Goal: Task Accomplishment & Management: Manage account settings

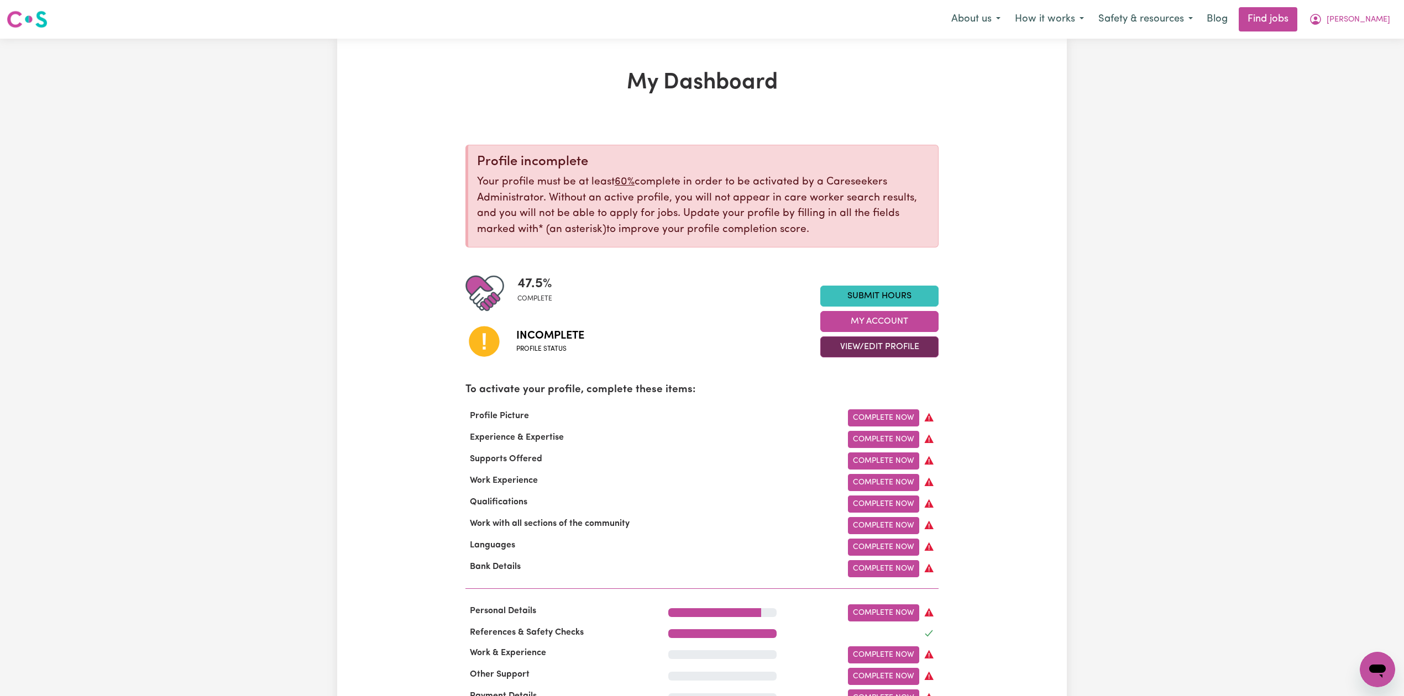
click at [840, 345] on button "View/Edit Profile" at bounding box center [879, 347] width 118 height 21
click at [851, 391] on link "Edit Profile" at bounding box center [872, 397] width 103 height 22
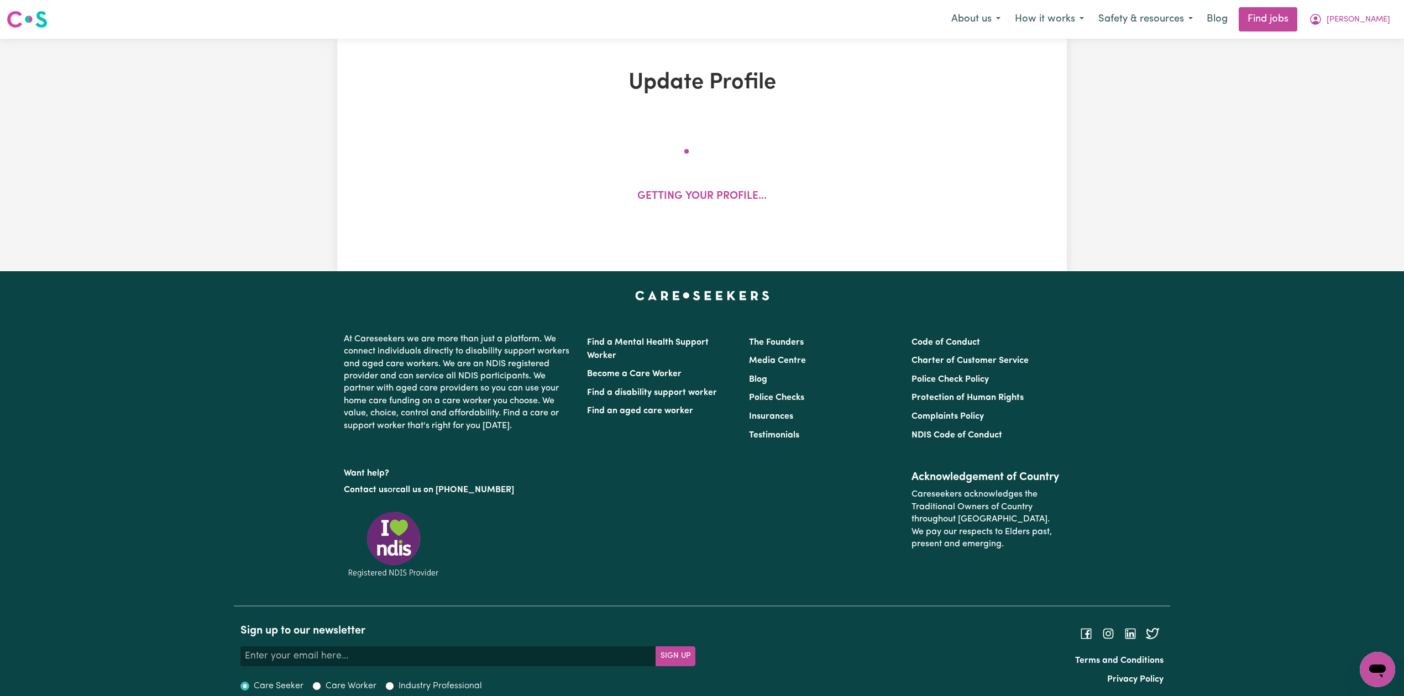
select select "[DEMOGRAPHIC_DATA]"
select select "Student Visa"
select select "Studying a healthcare related degree or qualification"
select select "39"
select select "45"
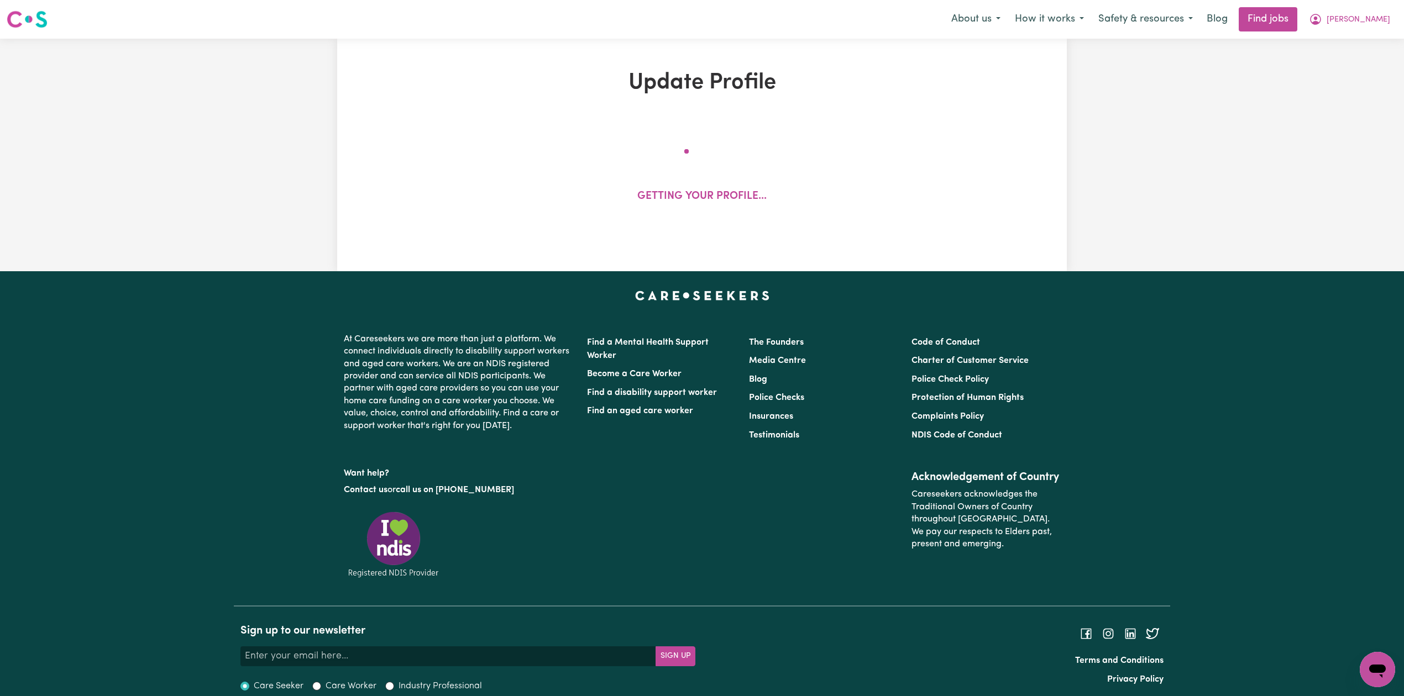
select select "50"
select select "80"
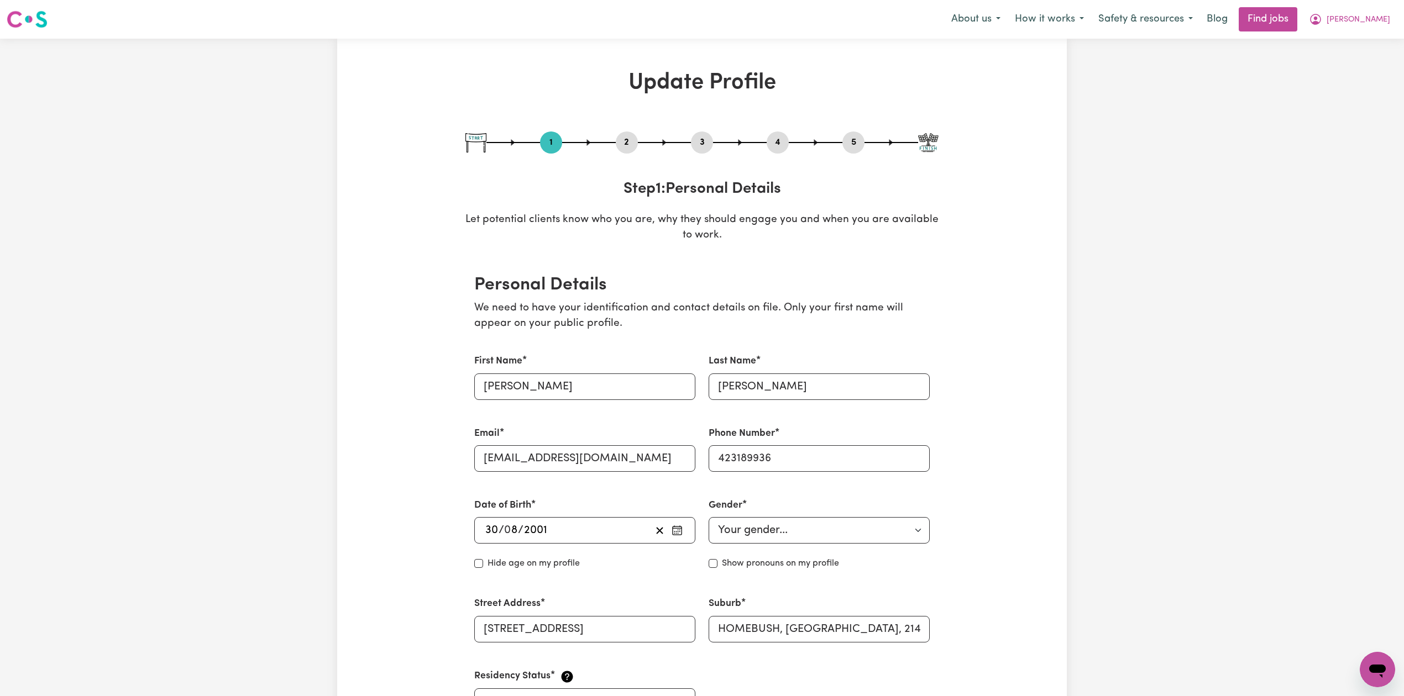
click at [624, 134] on div "2" at bounding box center [627, 143] width 22 height 22
click at [622, 140] on button "2" at bounding box center [627, 142] width 22 height 14
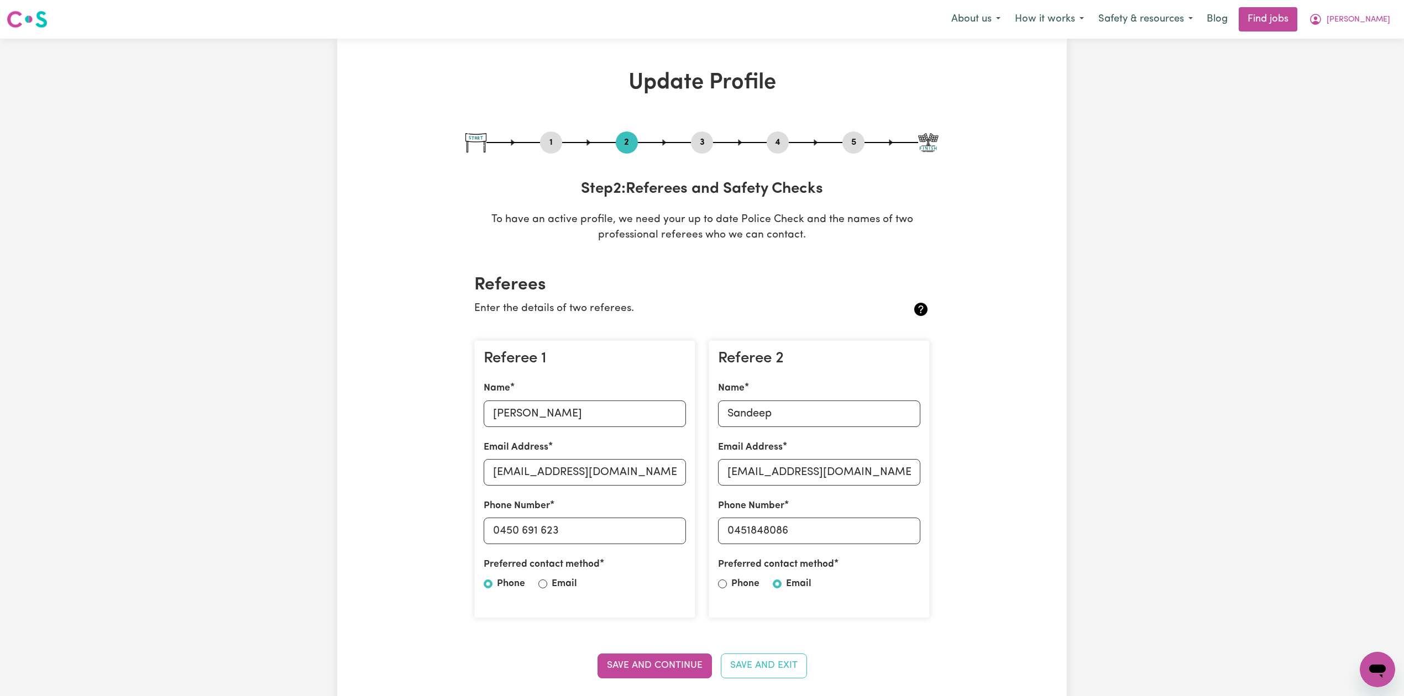
scroll to position [147, 0]
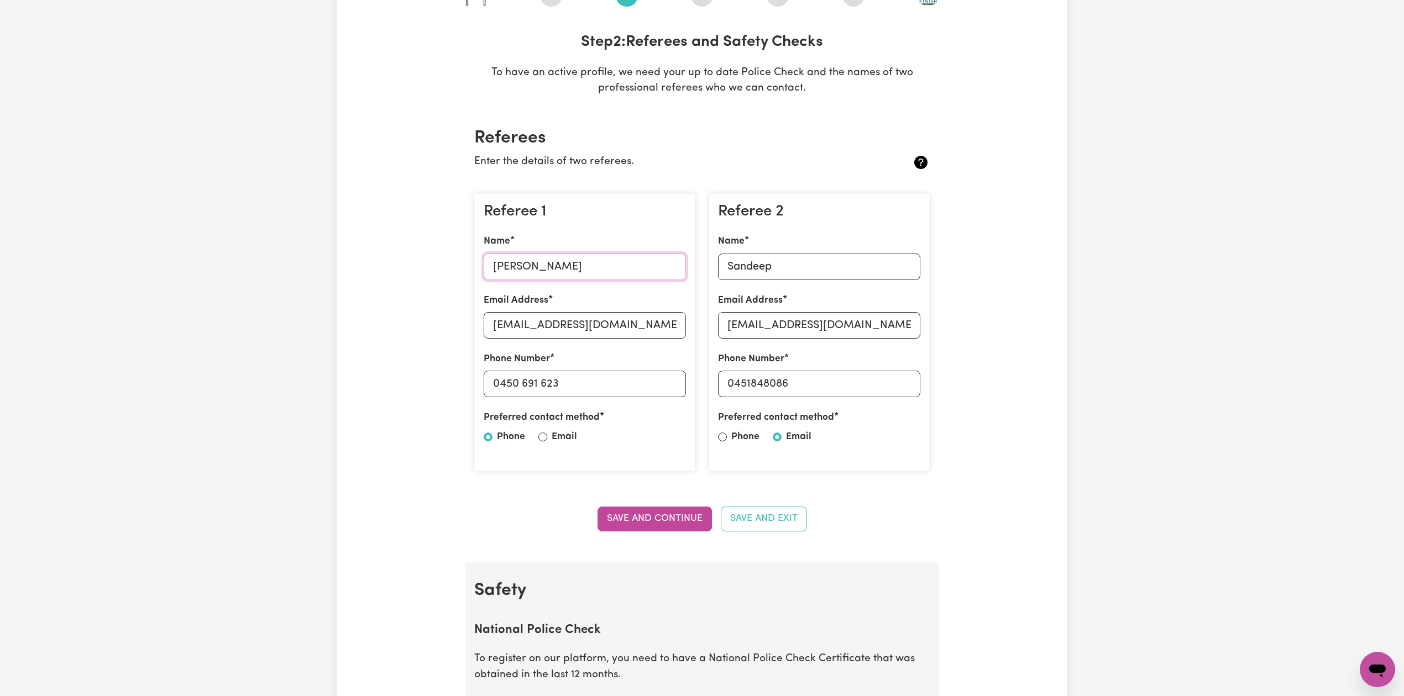
click at [517, 262] on input "[PERSON_NAME]" at bounding box center [585, 267] width 202 height 27
click at [522, 330] on input "[EMAIL_ADDRESS][DOMAIN_NAME]" at bounding box center [585, 325] width 202 height 27
drag, startPoint x: 498, startPoint y: 383, endPoint x: 662, endPoint y: 396, distance: 164.0
click at [685, 393] on input "0450 691 623" at bounding box center [585, 384] width 202 height 27
drag, startPoint x: 737, startPoint y: 272, endPoint x: 653, endPoint y: 303, distance: 89.3
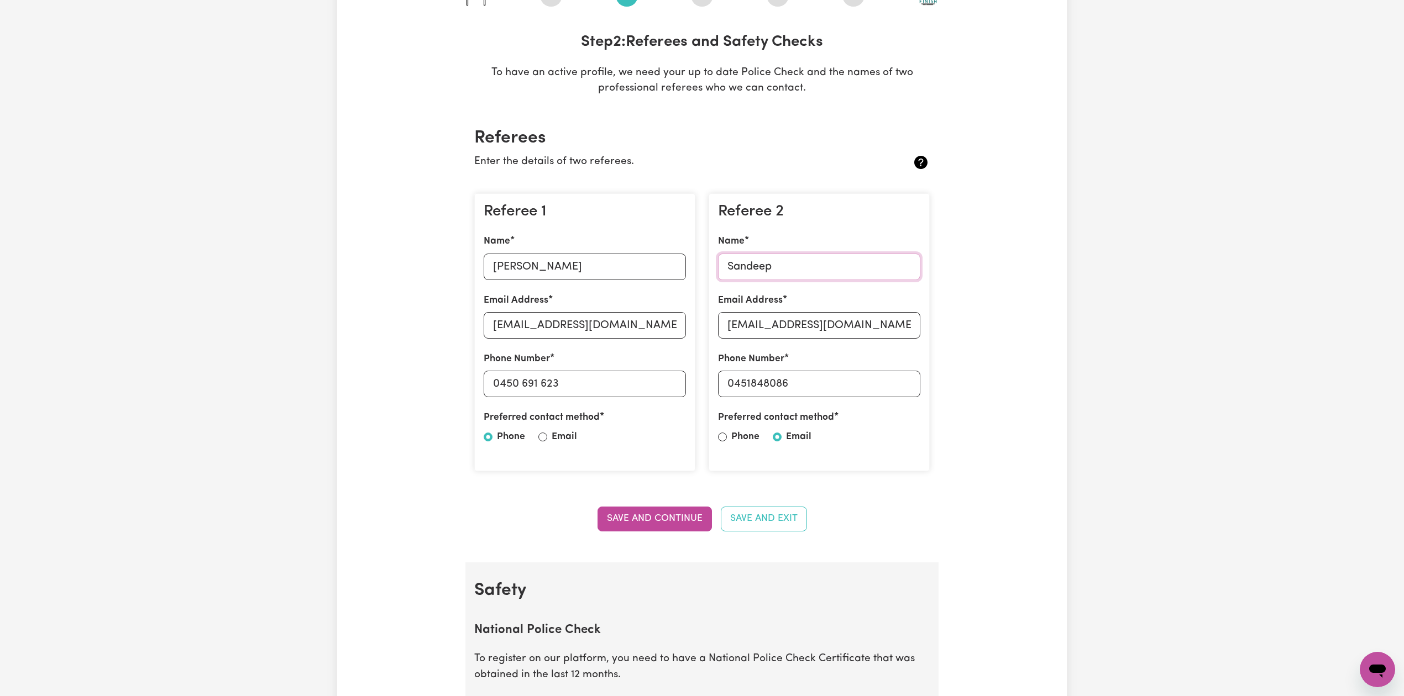
click at [737, 272] on input "Sandeep" at bounding box center [819, 267] width 202 height 27
click at [828, 325] on input "[EMAIL_ADDRESS][DOMAIN_NAME]" at bounding box center [819, 325] width 202 height 27
drag, startPoint x: 733, startPoint y: 379, endPoint x: 249, endPoint y: 432, distance: 487.0
click at [840, 386] on input "0451848086" at bounding box center [819, 384] width 202 height 27
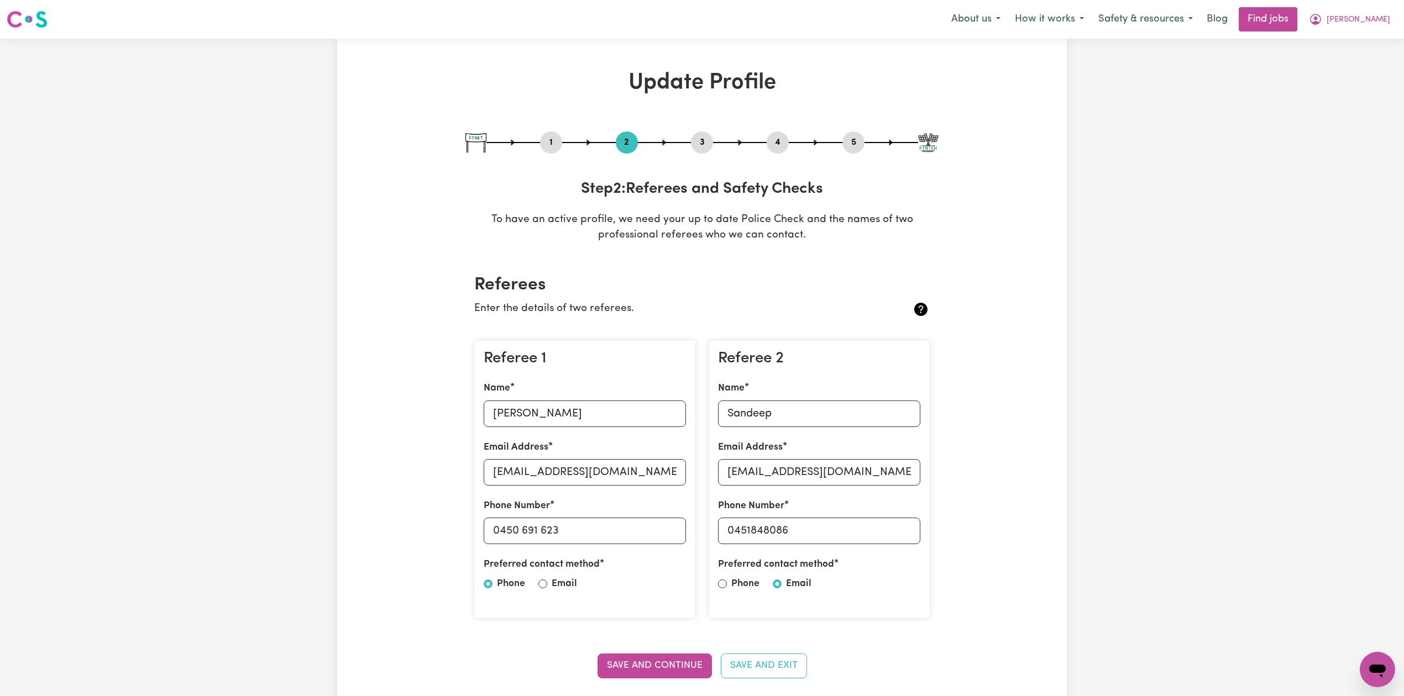
click at [779, 150] on div "4" at bounding box center [777, 143] width 22 height 22
click at [776, 135] on button "4" at bounding box center [777, 142] width 22 height 14
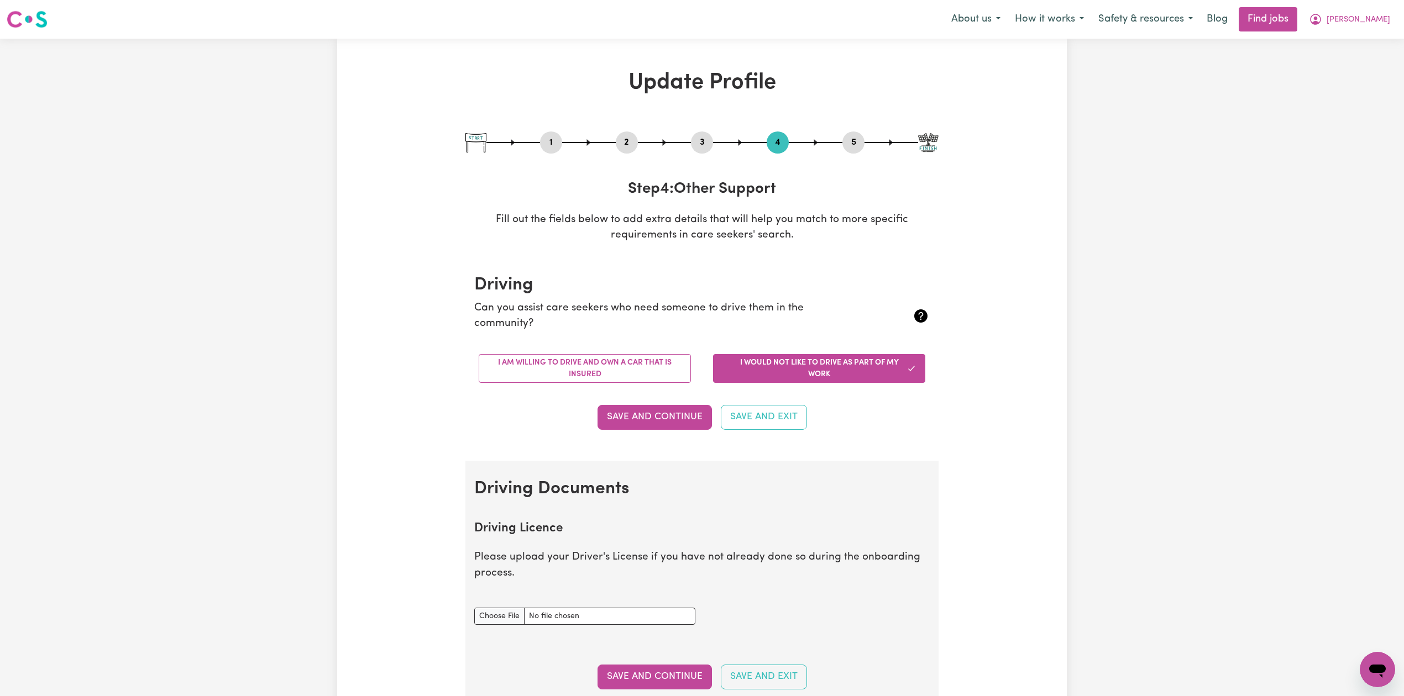
click at [859, 130] on div "Update Profile 1 2 3 4 5 Step 4 : Other Support Fill out the fields below to ad…" at bounding box center [702, 705] width 486 height 1271
click at [852, 157] on div "1 2 3 4 5 Step 4 : Other Support Fill out the fields below to add extra details…" at bounding box center [701, 188] width 473 height 112
click at [854, 138] on button "5" at bounding box center [853, 142] width 22 height 14
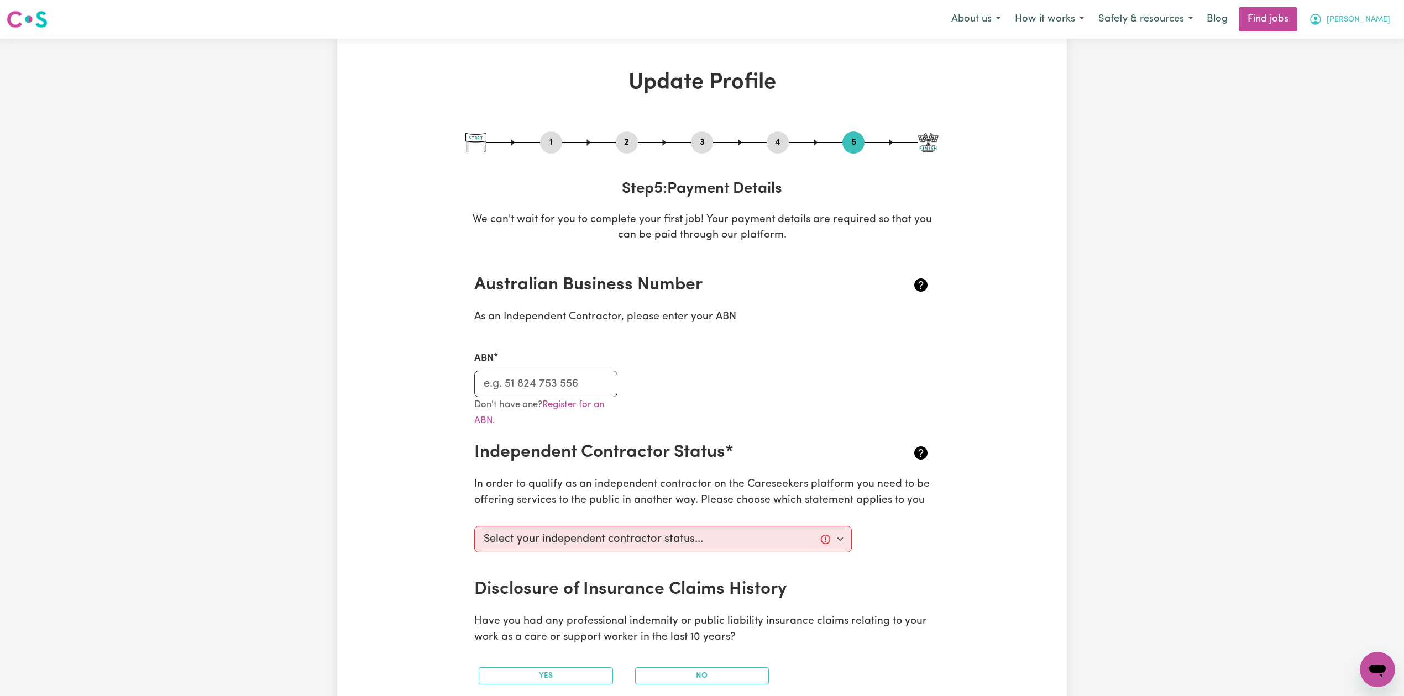
click at [1359, 13] on button "[PERSON_NAME]" at bounding box center [1349, 19] width 96 height 23
click at [1348, 87] on link "Logout" at bounding box center [1352, 84] width 87 height 21
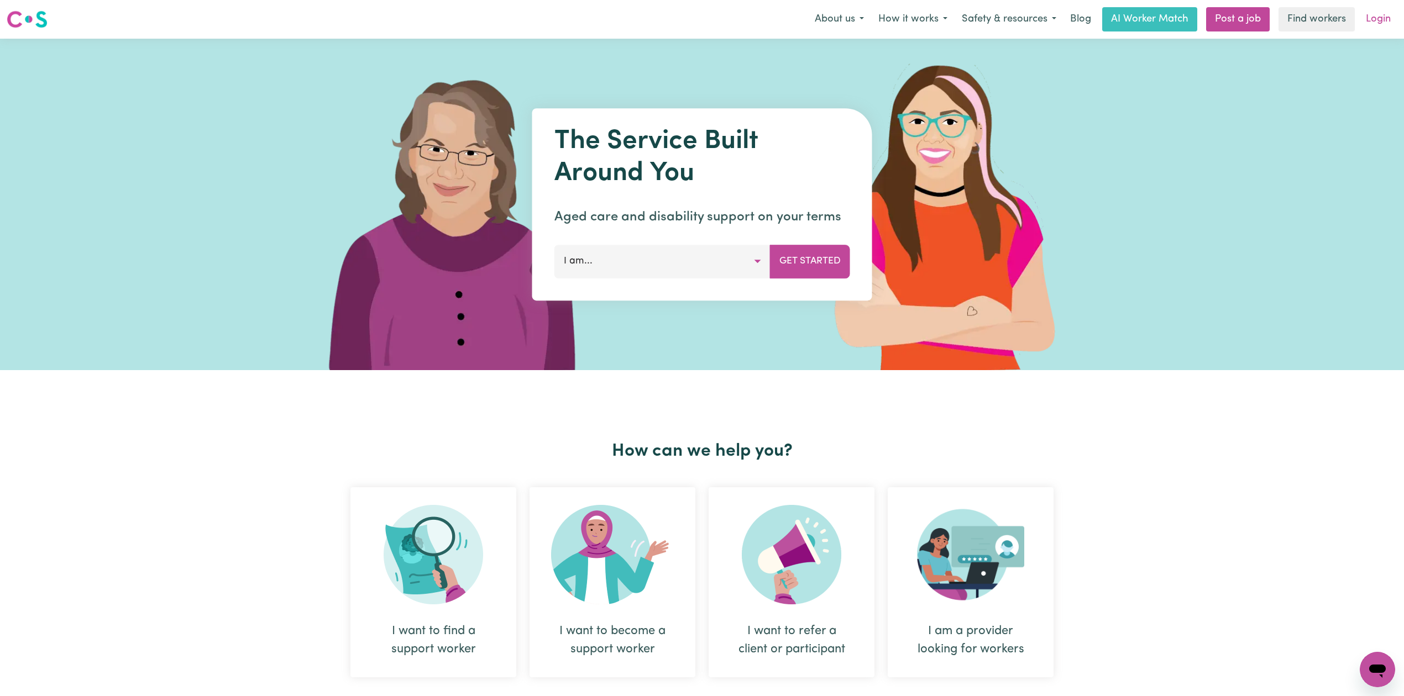
click at [1373, 27] on link "Login" at bounding box center [1378, 19] width 38 height 24
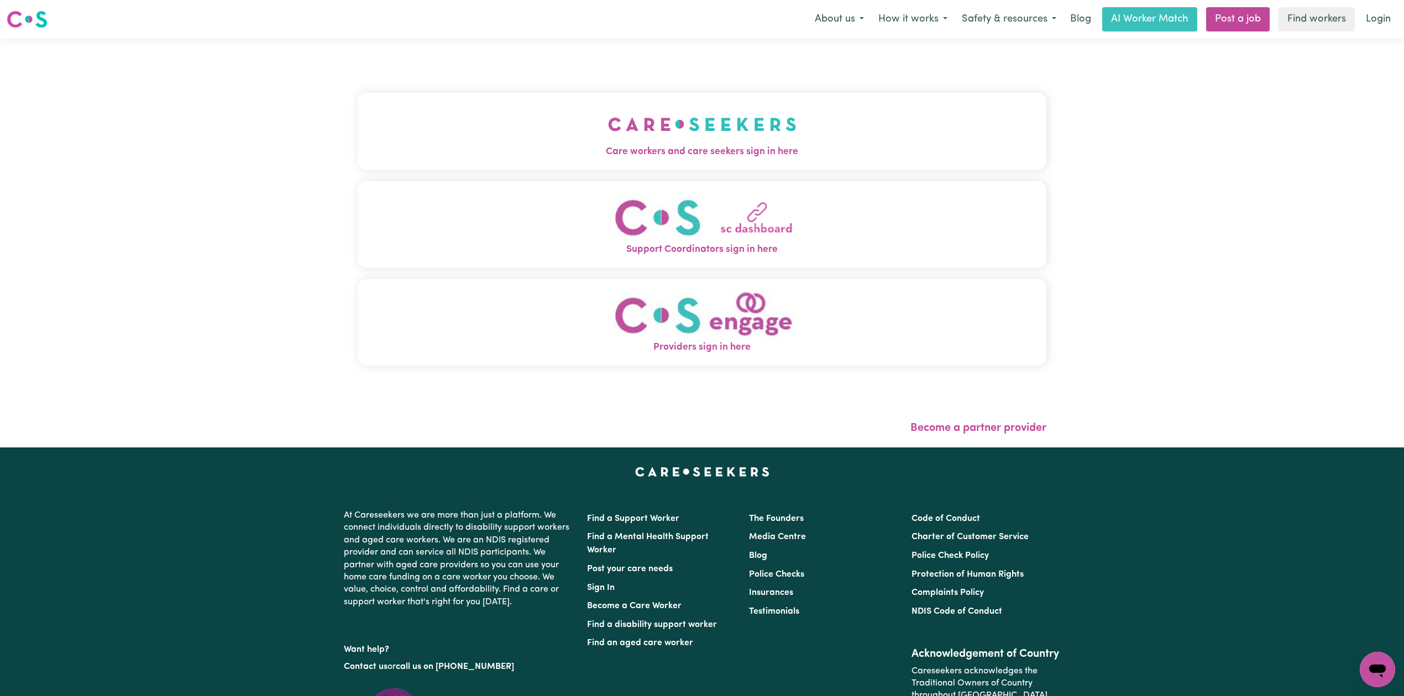
click at [695, 73] on div "Care workers and care seekers sign in here Support Coordinators sign in here Pr…" at bounding box center [702, 235] width 689 height 348
click at [508, 160] on button "Care workers and care seekers sign in here" at bounding box center [702, 131] width 689 height 77
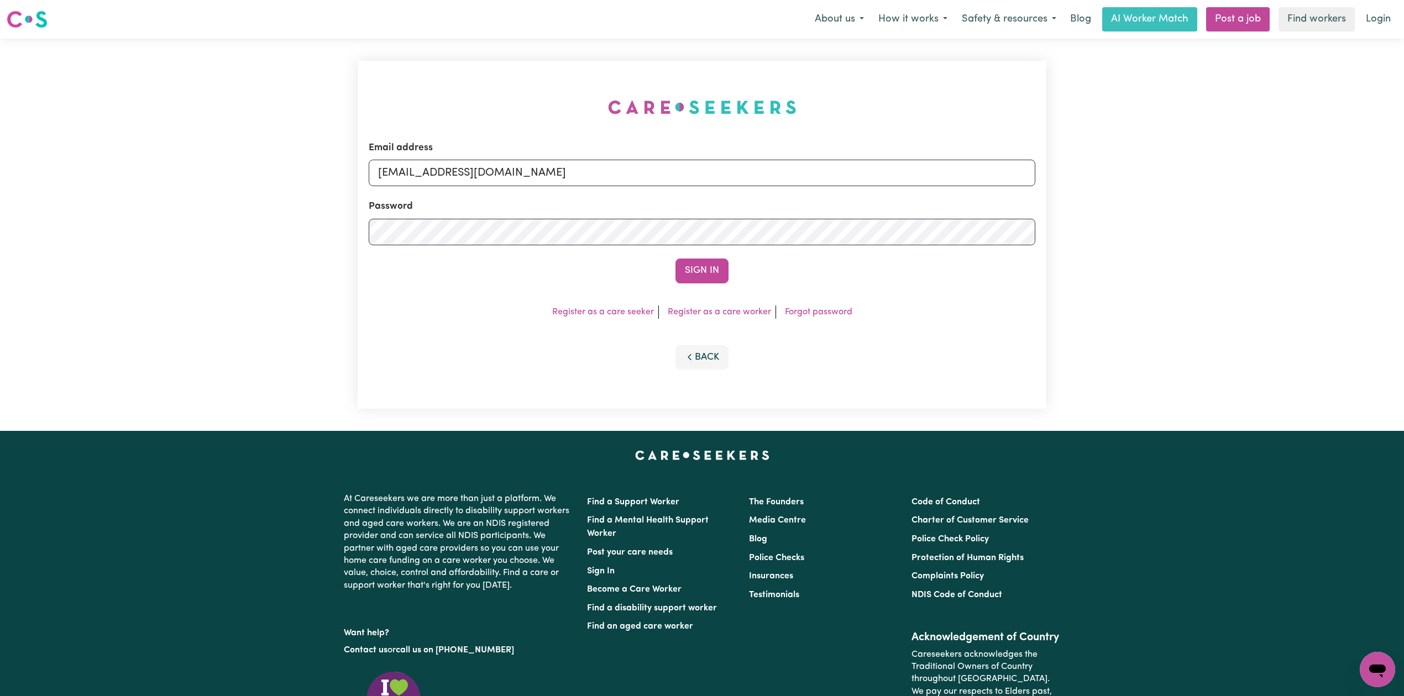
click at [405, 166] on div "Email address [EMAIL_ADDRESS][DOMAIN_NAME] Password Sign In Register as a care …" at bounding box center [702, 235] width 702 height 392
click at [404, 182] on input "[EMAIL_ADDRESS][DOMAIN_NAME]" at bounding box center [702, 173] width 666 height 27
drag, startPoint x: 437, startPoint y: 170, endPoint x: 781, endPoint y: 215, distance: 347.7
click at [796, 211] on form "Email address Superuser~[EMAIL_ADDRESS][DOMAIN_NAME] Password Sign In" at bounding box center [702, 212] width 666 height 143
type input "Superuser~[EMAIL_ADDRESS][DOMAIN_NAME]"
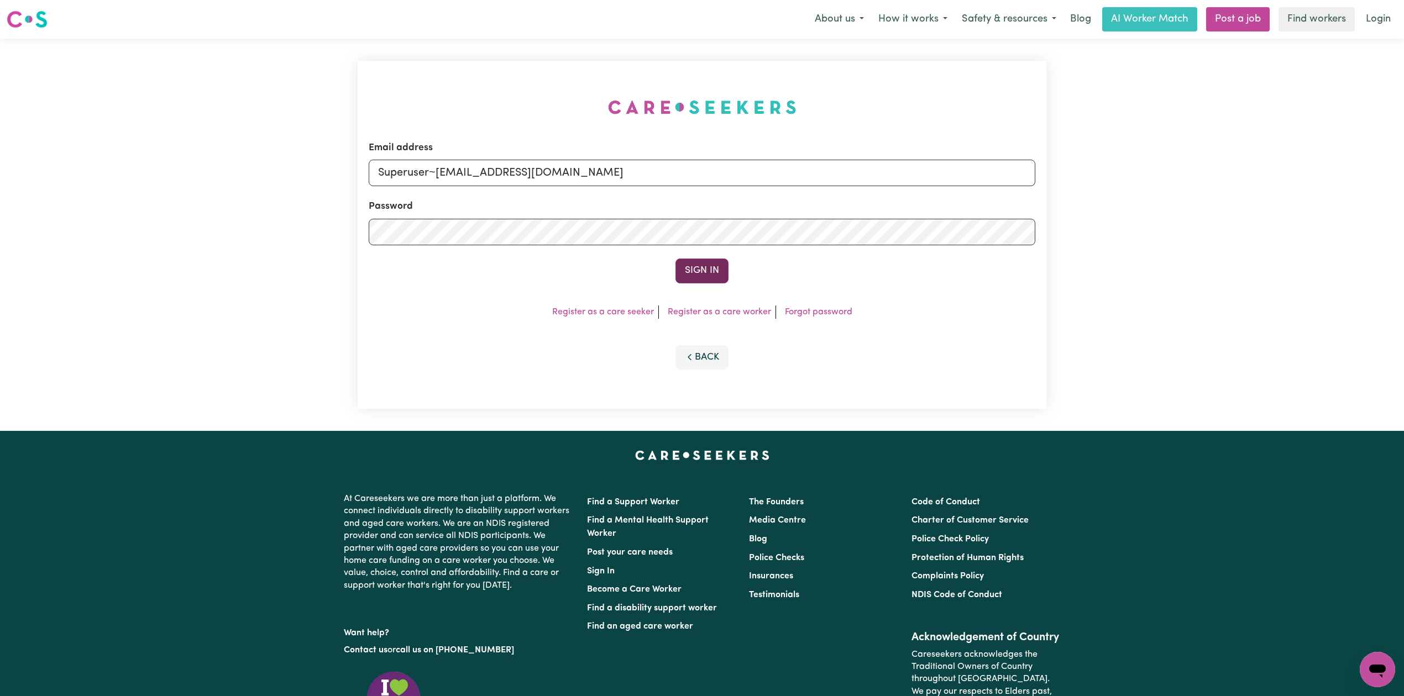
click at [703, 272] on button "Sign In" at bounding box center [701, 271] width 53 height 24
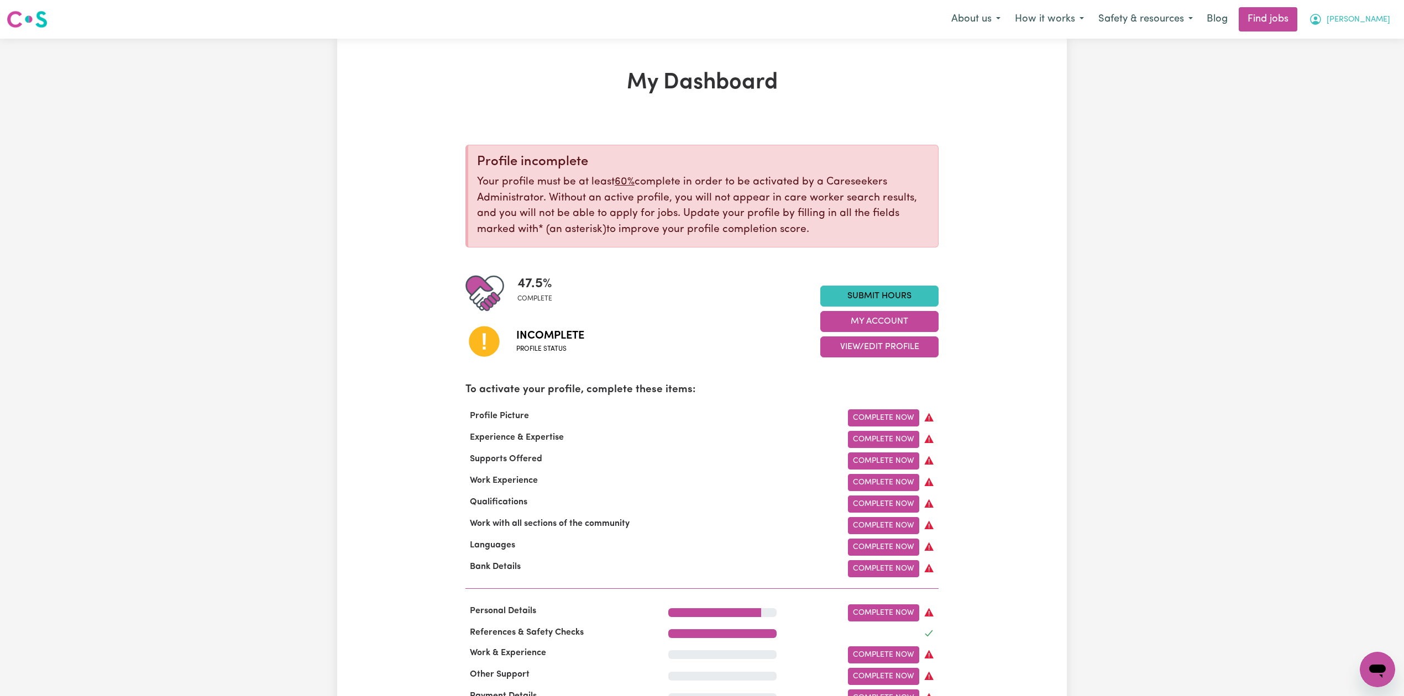
drag, startPoint x: 1364, startPoint y: 23, endPoint x: 1355, endPoint y: 30, distance: 11.1
click at [1363, 24] on span "[PERSON_NAME]" at bounding box center [1358, 20] width 64 height 12
click at [1341, 85] on link "Logout" at bounding box center [1352, 84] width 87 height 21
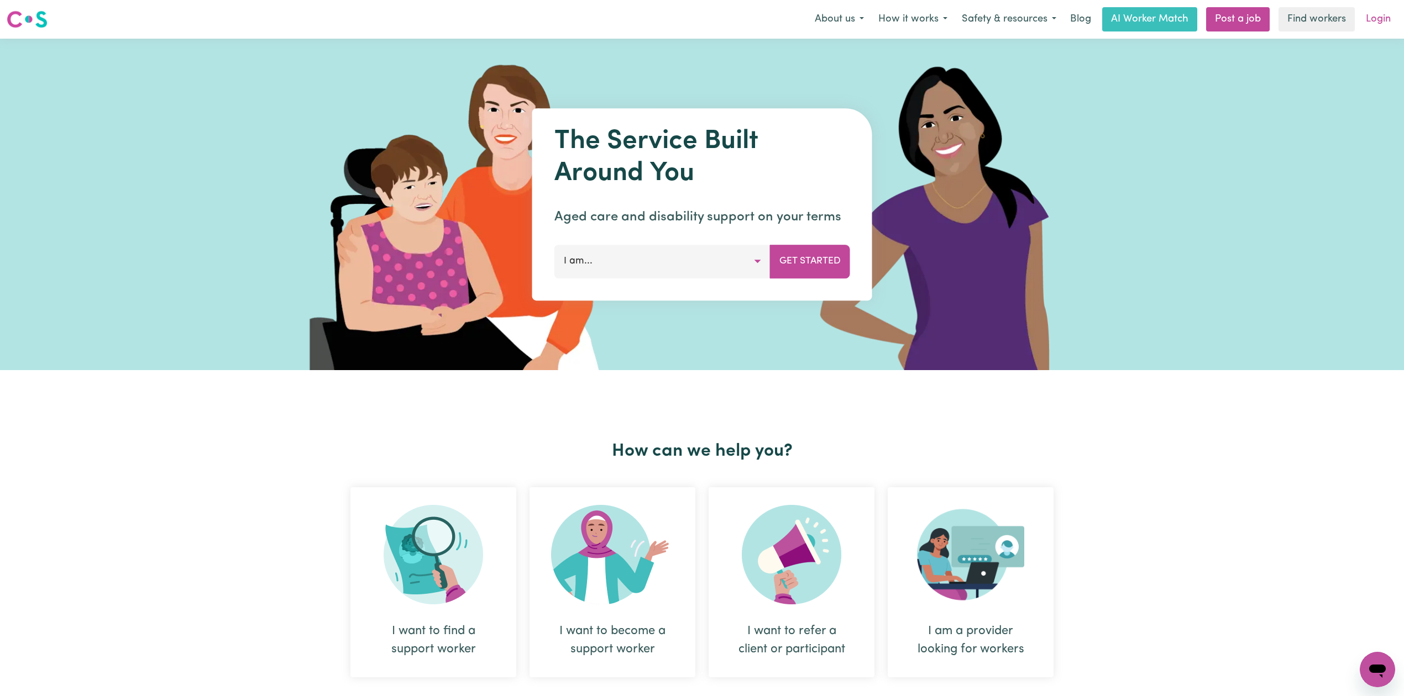
click at [1373, 21] on link "Login" at bounding box center [1378, 19] width 38 height 24
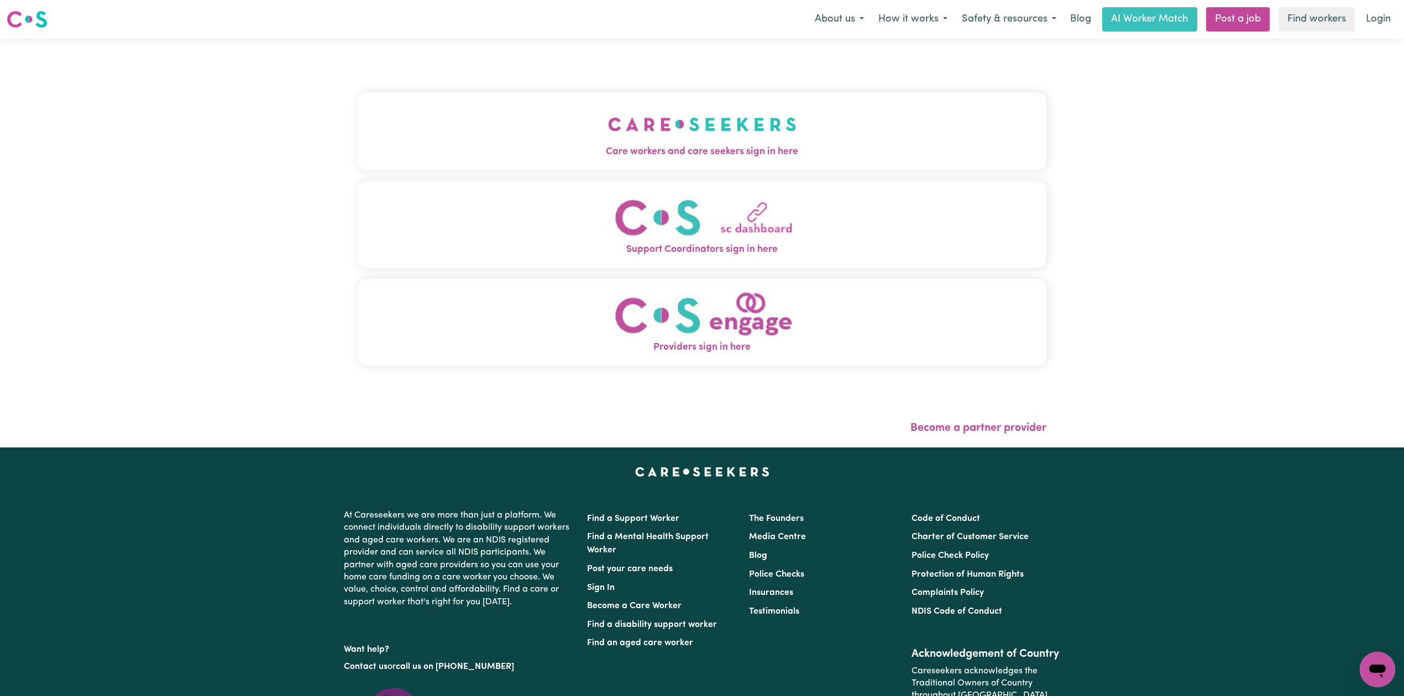
click at [408, 89] on div "Care workers and care seekers sign in here Support Coordinators sign in here Pr…" at bounding box center [702, 235] width 689 height 348
click at [392, 139] on button "Care workers and care seekers sign in here" at bounding box center [702, 131] width 689 height 77
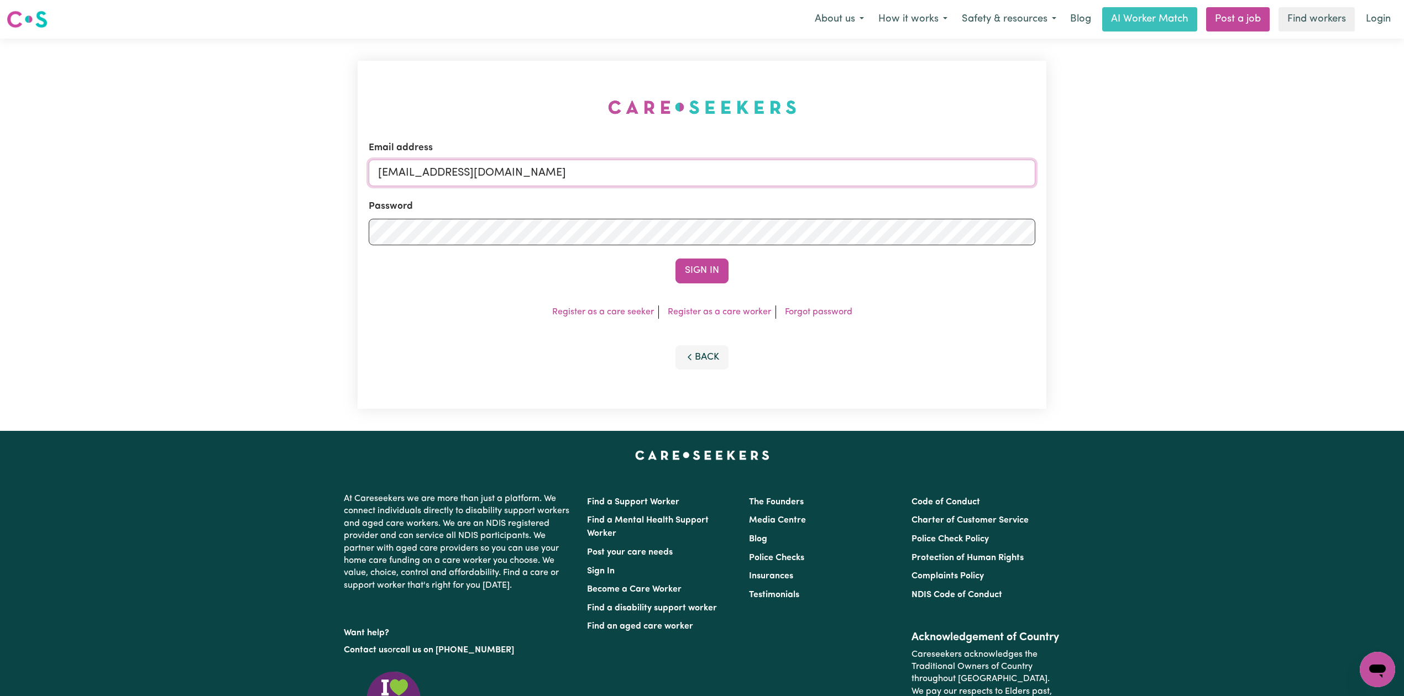
drag, startPoint x: 491, startPoint y: 171, endPoint x: 491, endPoint y: 186, distance: 14.9
click at [491, 171] on input "[EMAIL_ADDRESS][DOMAIN_NAME]" at bounding box center [702, 173] width 666 height 27
drag, startPoint x: 435, startPoint y: 171, endPoint x: 787, endPoint y: 206, distance: 353.2
click at [798, 191] on form "Email address Superuser~[EMAIL_ADDRESS][DOMAIN_NAME] Password Sign In" at bounding box center [702, 212] width 666 height 143
type input "Superuser~[EMAIL_ADDRESS][DOMAIN_NAME]"
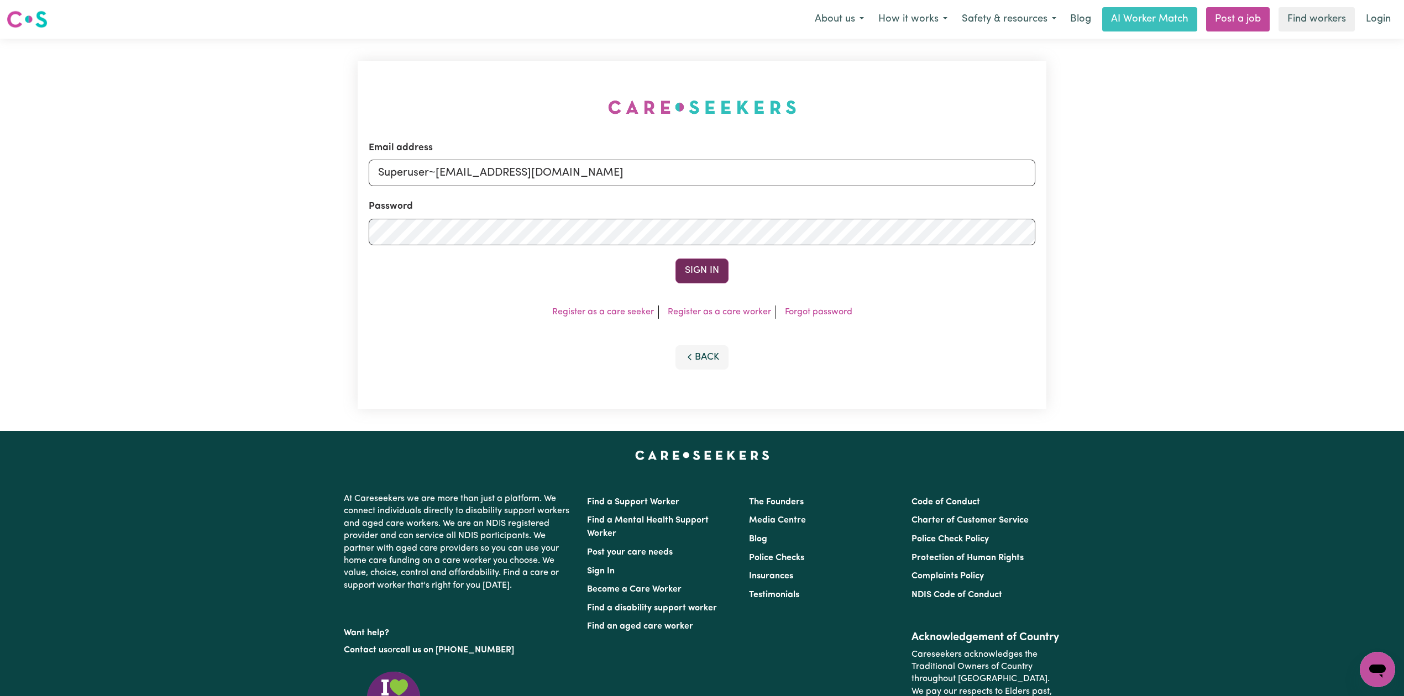
click at [692, 259] on button "Sign In" at bounding box center [701, 271] width 53 height 24
